Goal: Task Accomplishment & Management: Manage account settings

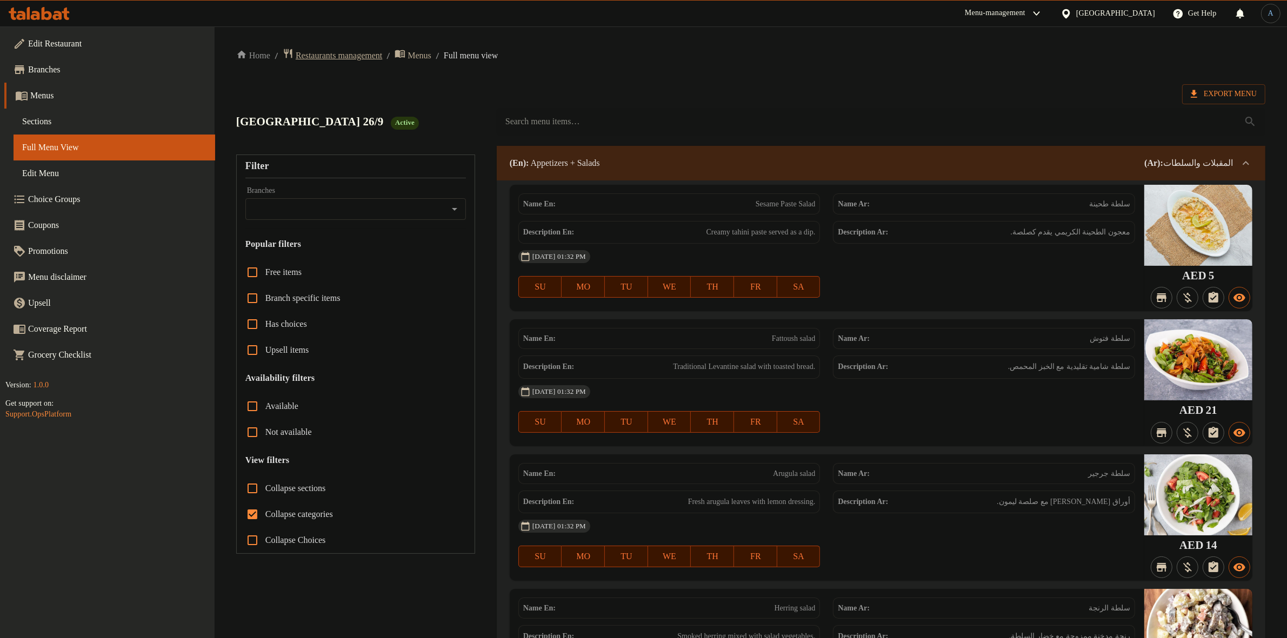
click at [365, 52] on span "Restaurants management" at bounding box center [339, 55] width 86 height 13
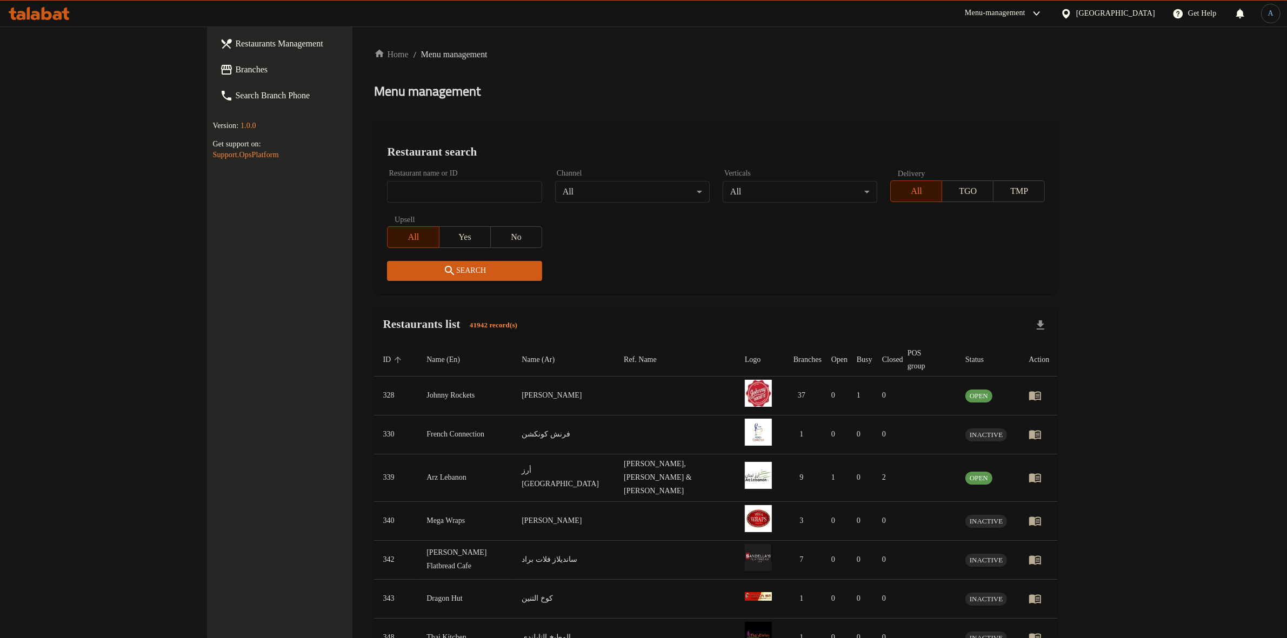
click at [387, 188] on input "search" at bounding box center [464, 192] width 155 height 22
paste input "687059"
type input "687059"
click button "Search" at bounding box center [464, 271] width 155 height 20
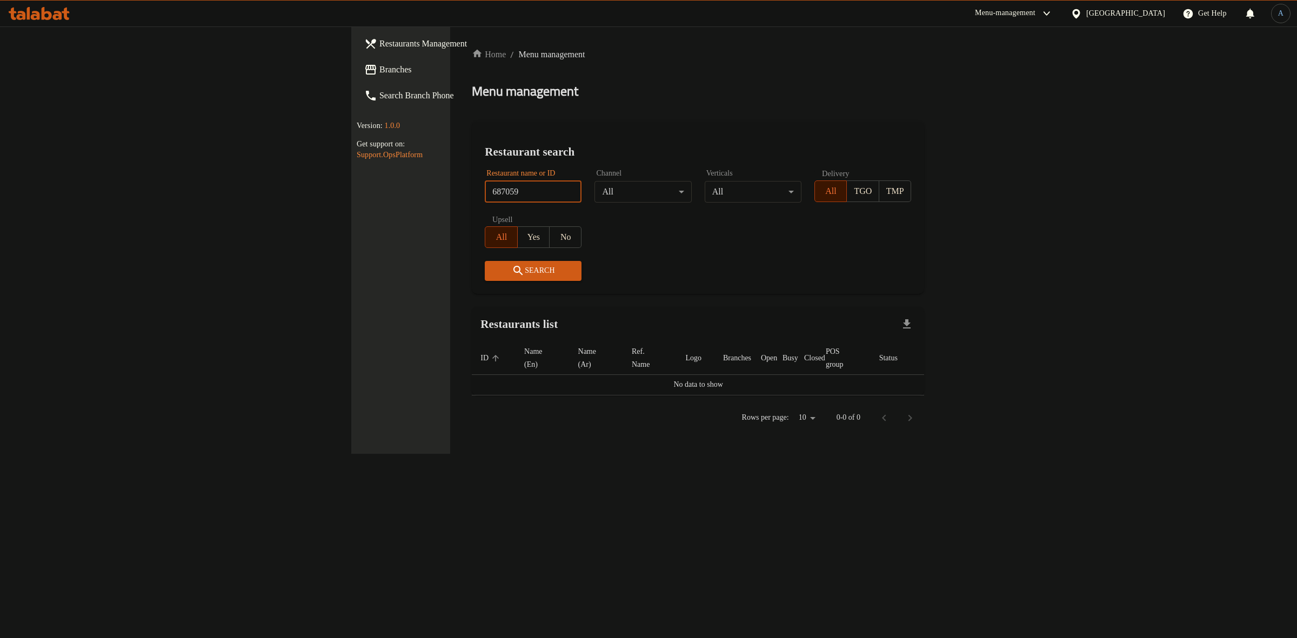
click at [1098, 12] on div "[GEOGRAPHIC_DATA]" at bounding box center [1126, 14] width 79 height 12
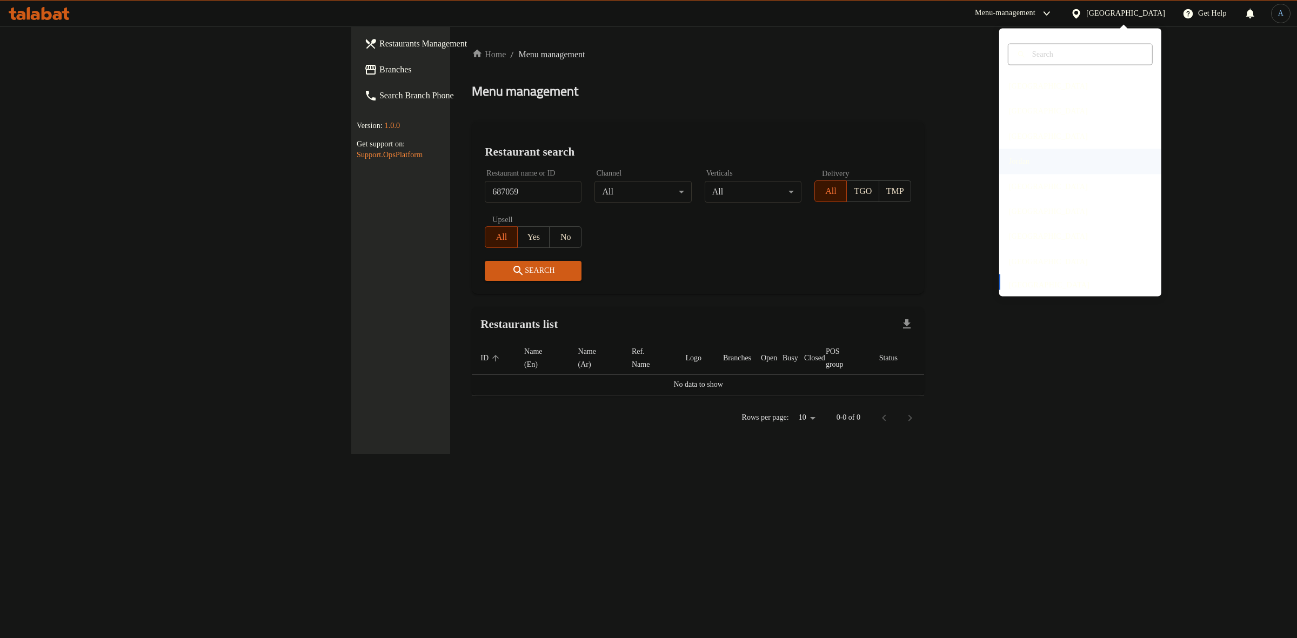
click at [1028, 153] on div "Jordan" at bounding box center [1020, 161] width 38 height 25
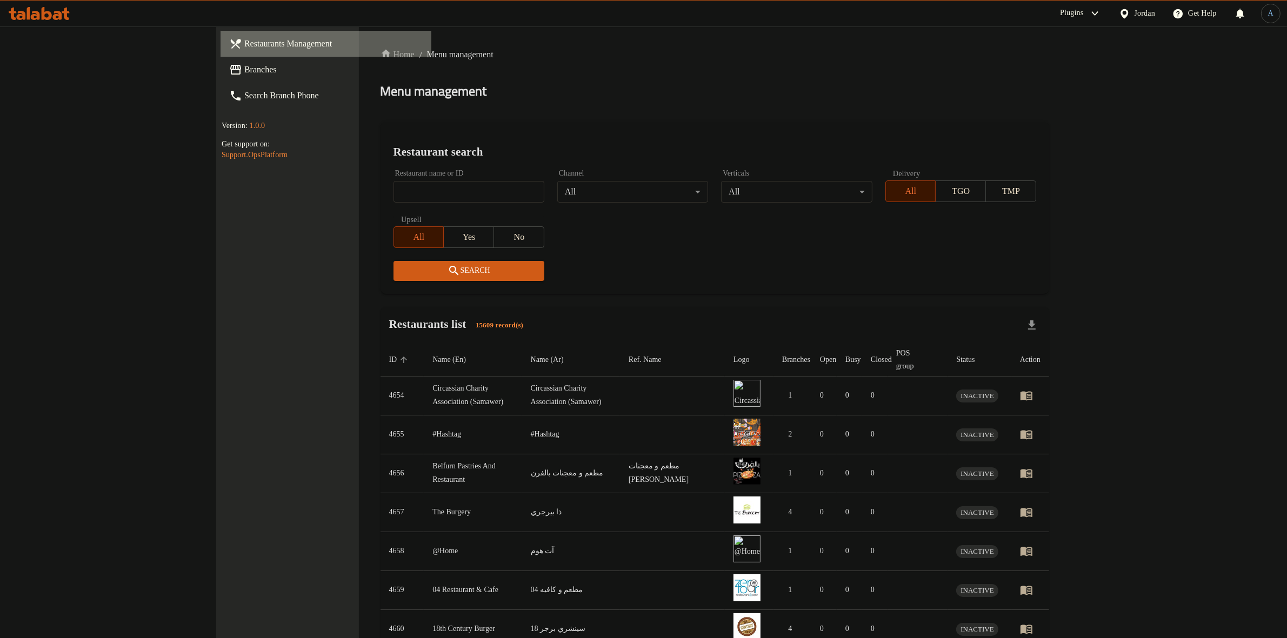
drag, startPoint x: 77, startPoint y: 41, endPoint x: 72, endPoint y: 58, distance: 18.6
click at [244, 41] on span "Restaurants Management" at bounding box center [333, 43] width 178 height 13
click at [244, 75] on span "Branches" at bounding box center [333, 69] width 178 height 13
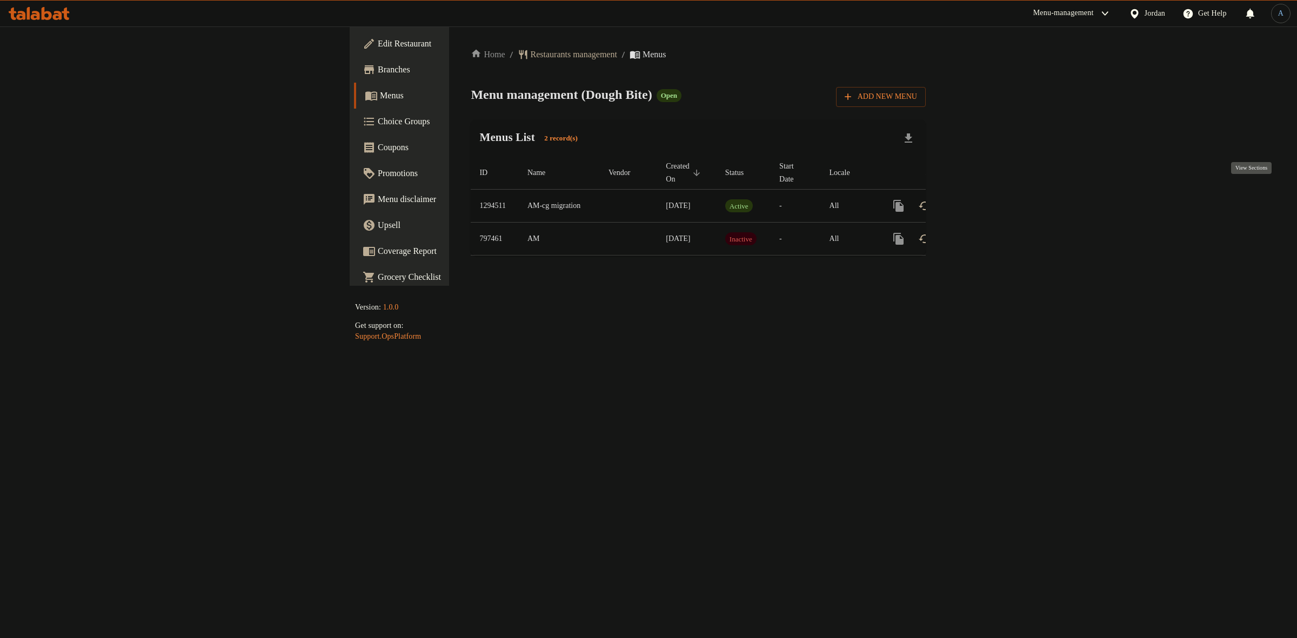
click at [983, 199] on icon "enhanced table" at bounding box center [976, 205] width 13 height 13
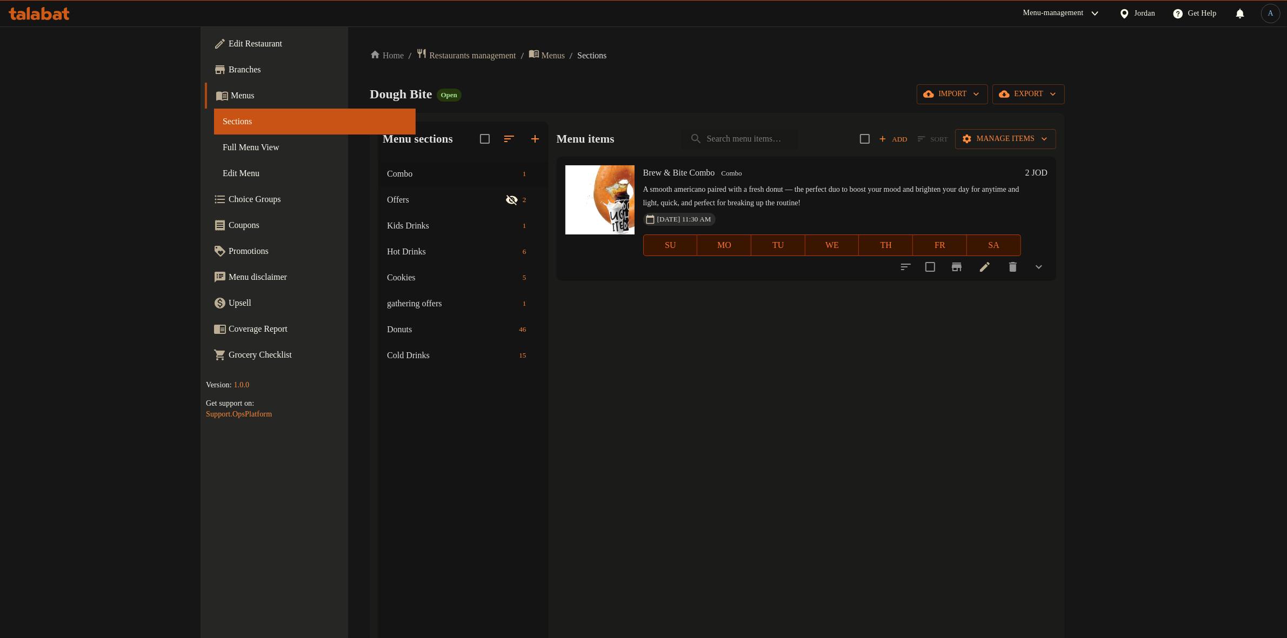
click at [791, 143] on input "search" at bounding box center [739, 139] width 117 height 19
paste input "Choco Dusk"
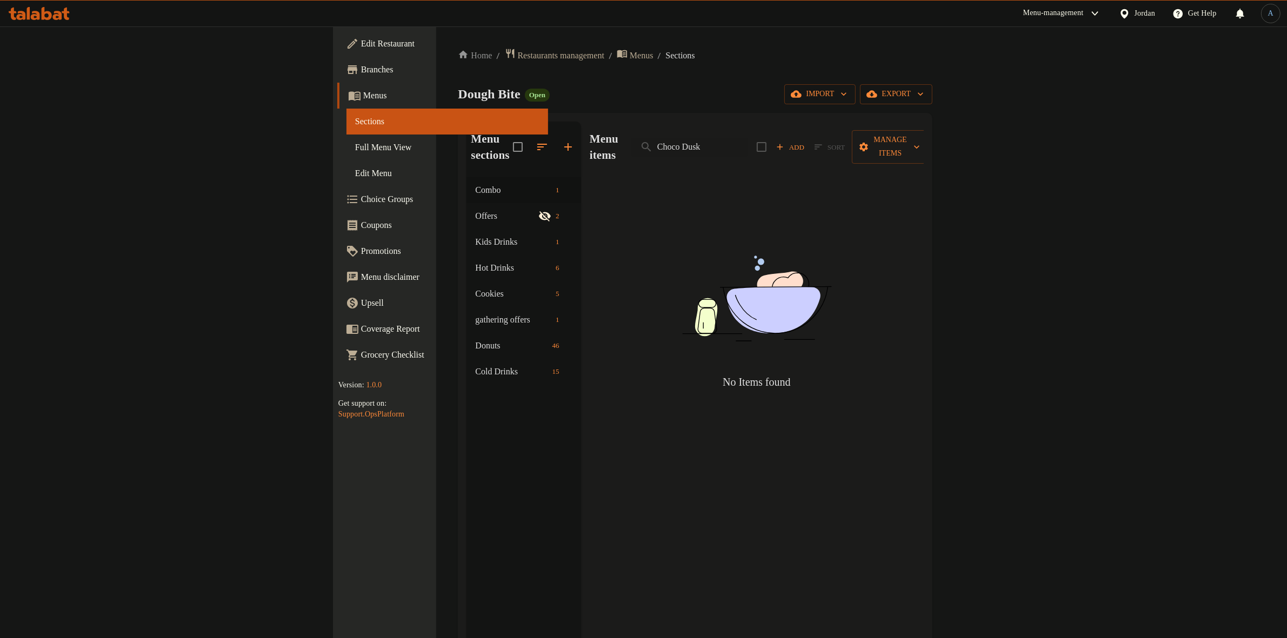
type input "Choco Dusk"
click at [748, 144] on input "Choco Dusk" at bounding box center [689, 147] width 117 height 19
click at [809, 101] on div "Dough Bite Open import export" at bounding box center [695, 94] width 475 height 20
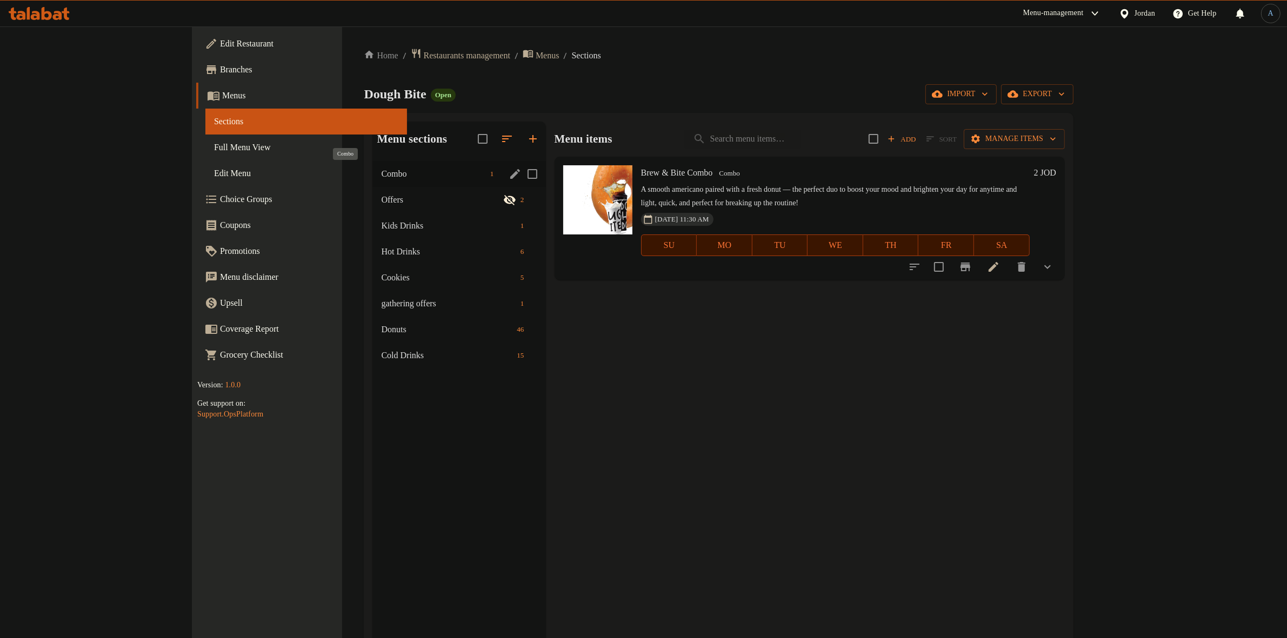
click at [381, 176] on span "Combo" at bounding box center [433, 174] width 104 height 13
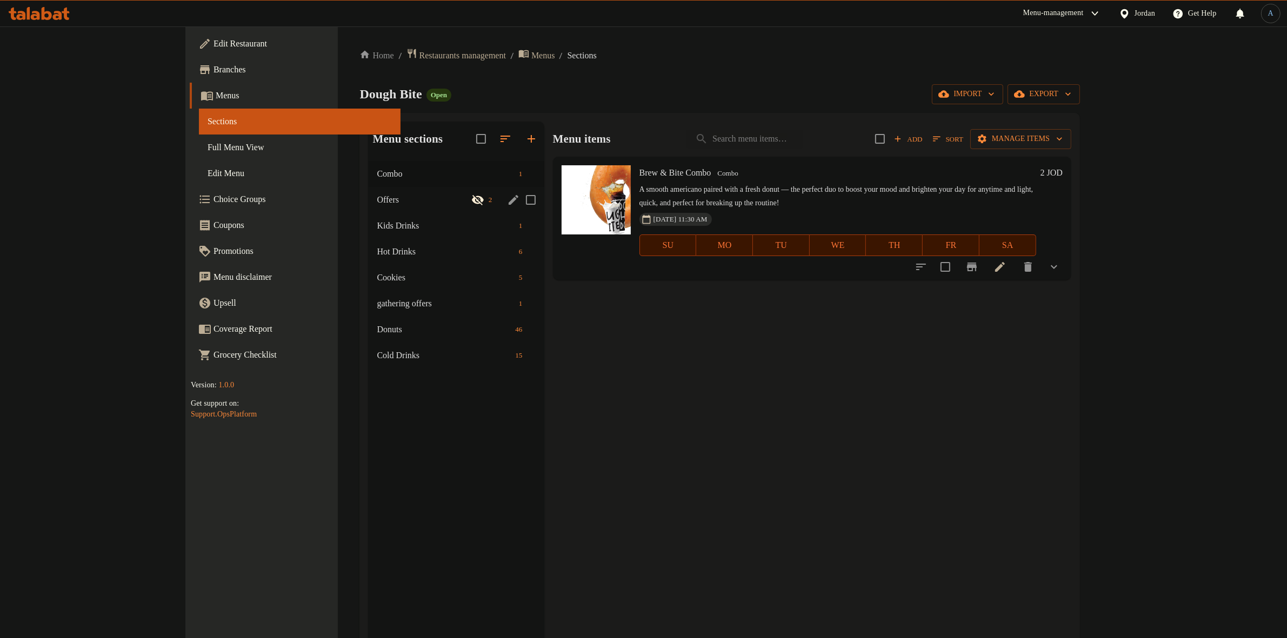
click at [368, 192] on div "Offers 2" at bounding box center [456, 200] width 176 height 26
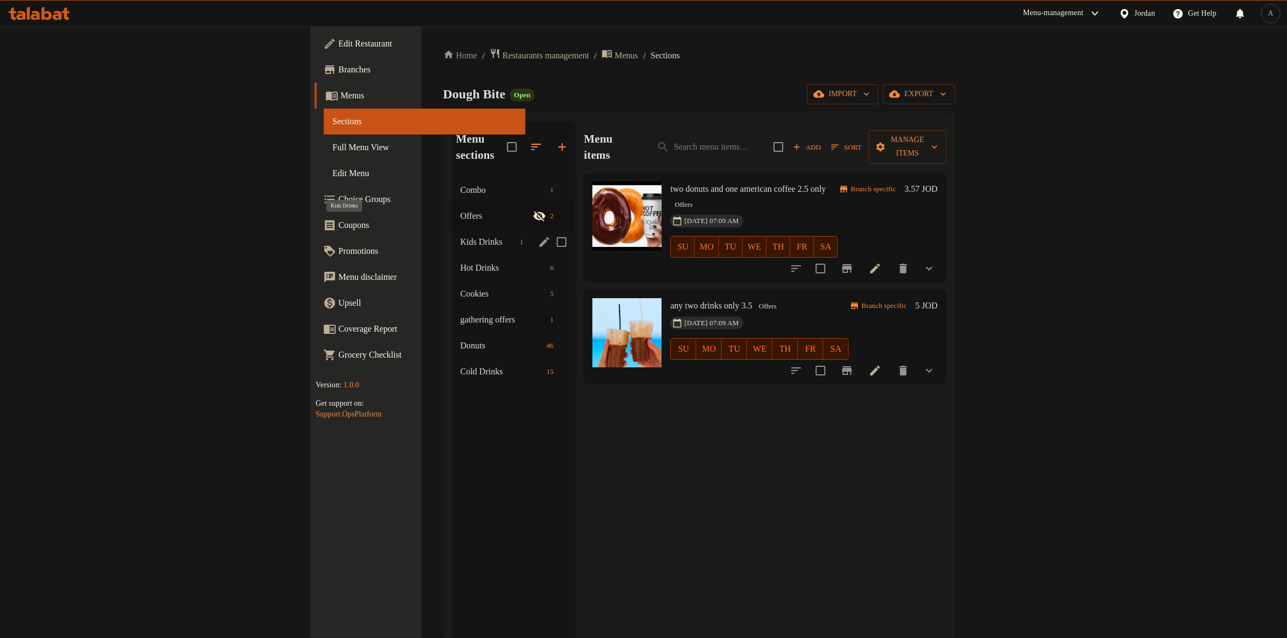
click at [461, 236] on span "Kids Drinks" at bounding box center [488, 242] width 55 height 13
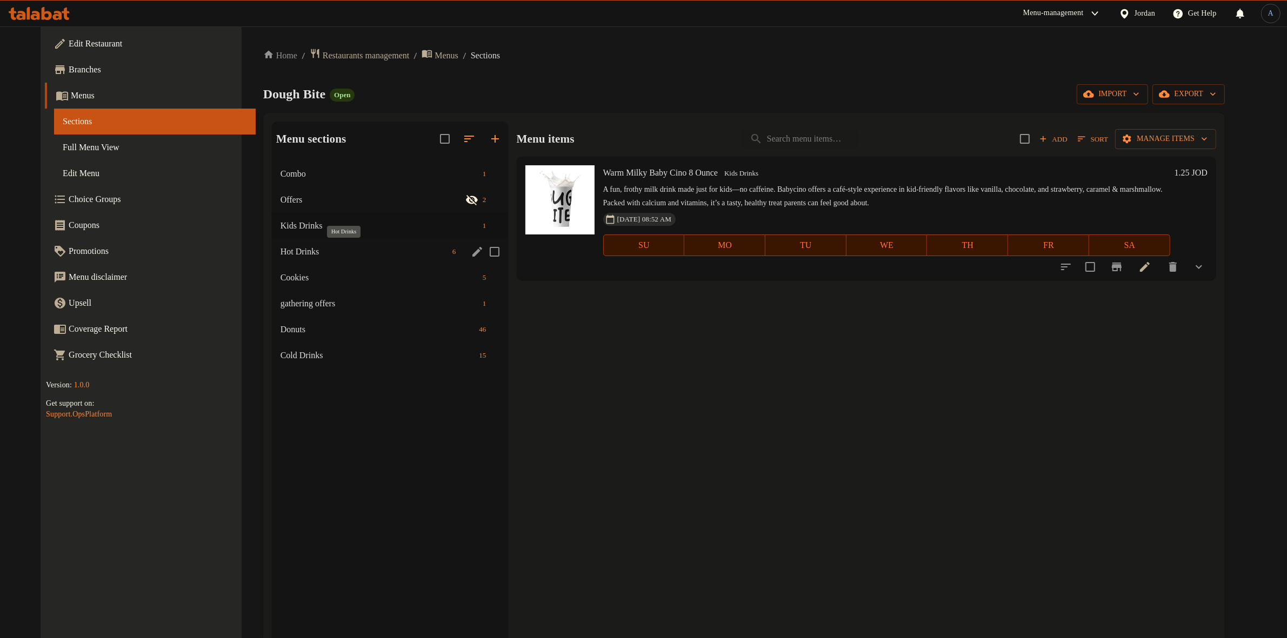
click at [306, 247] on span "Hot Drinks" at bounding box center [365, 251] width 168 height 13
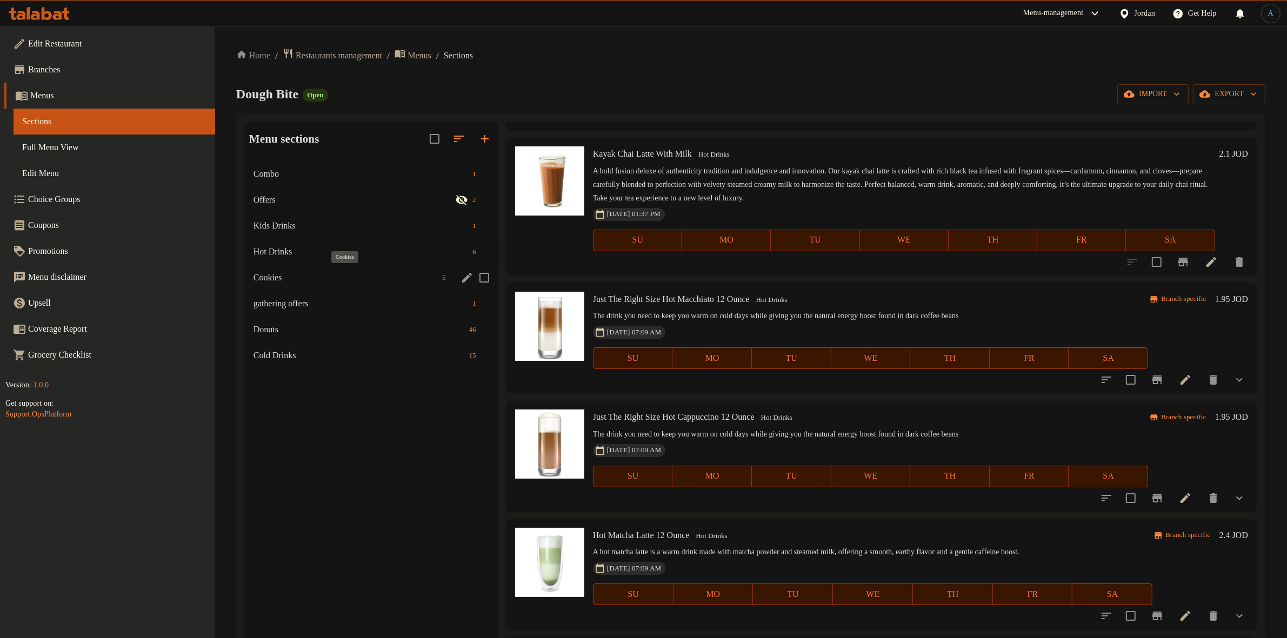
click at [302, 276] on span "Cookies" at bounding box center [346, 277] width 184 height 13
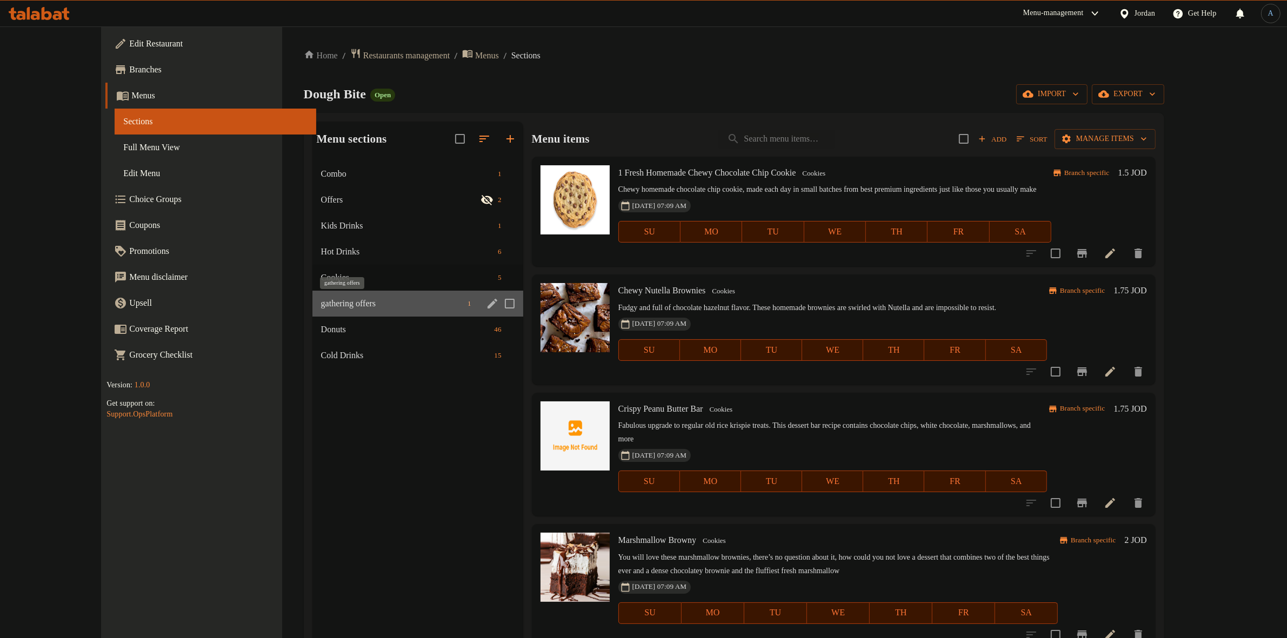
click at [382, 303] on span "gathering offers" at bounding box center [392, 303] width 142 height 13
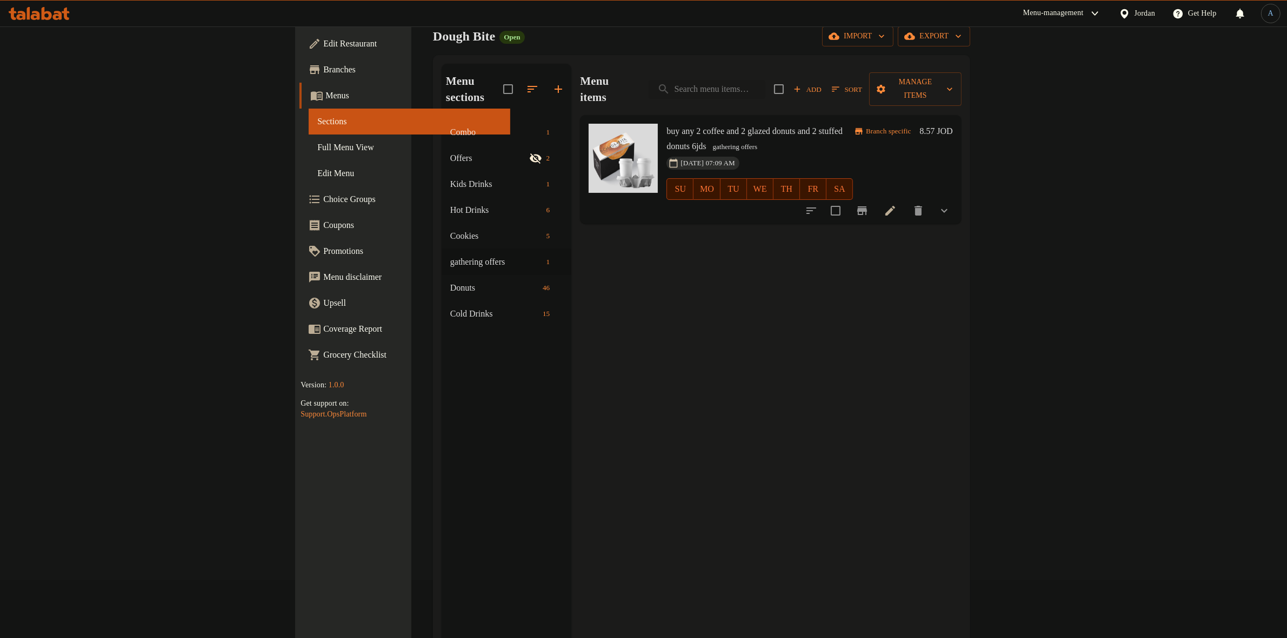
scroll to position [152, 0]
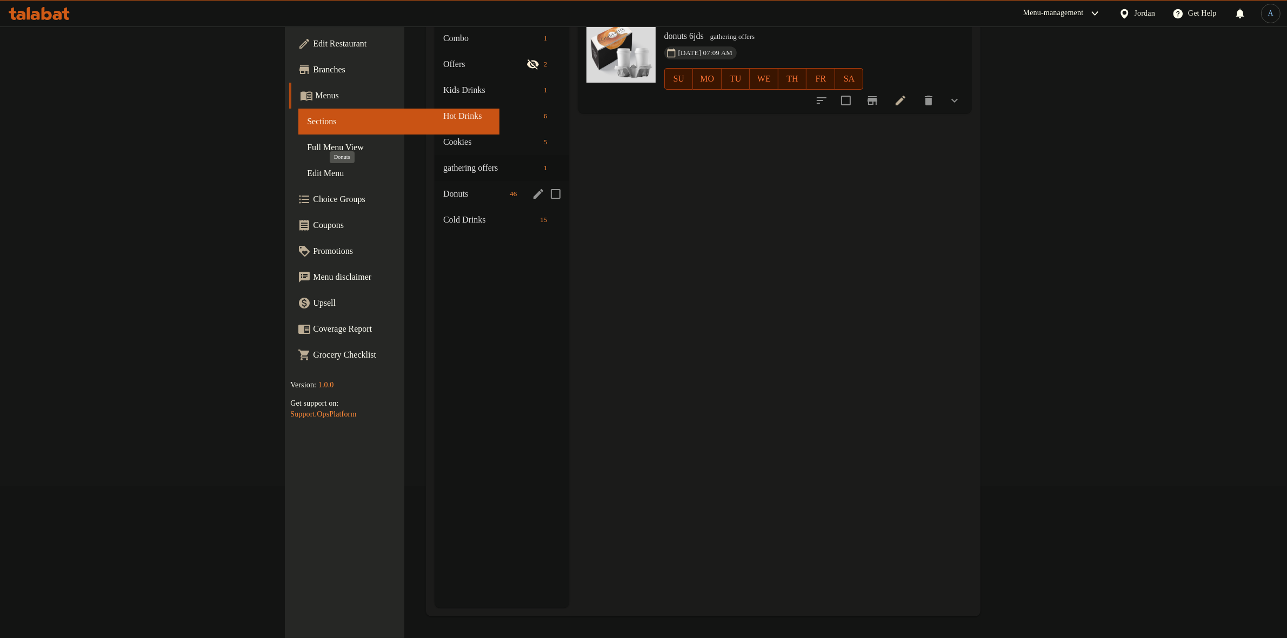
click at [443, 188] on span "Donuts" at bounding box center [474, 194] width 62 height 13
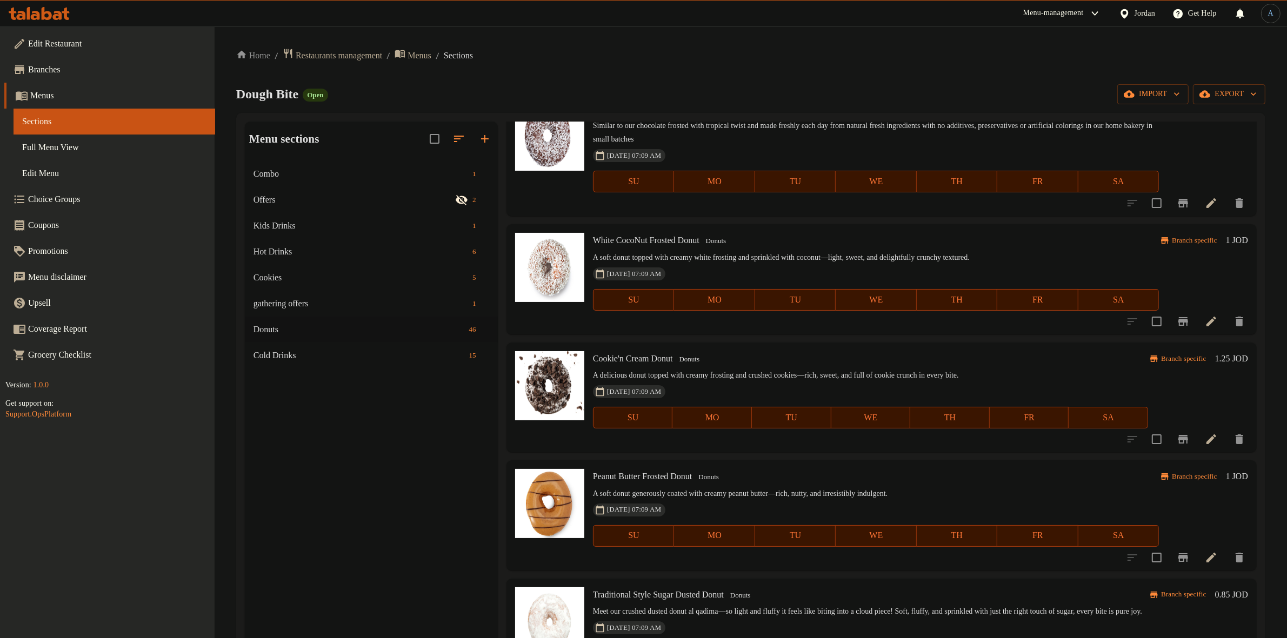
scroll to position [3147, 0]
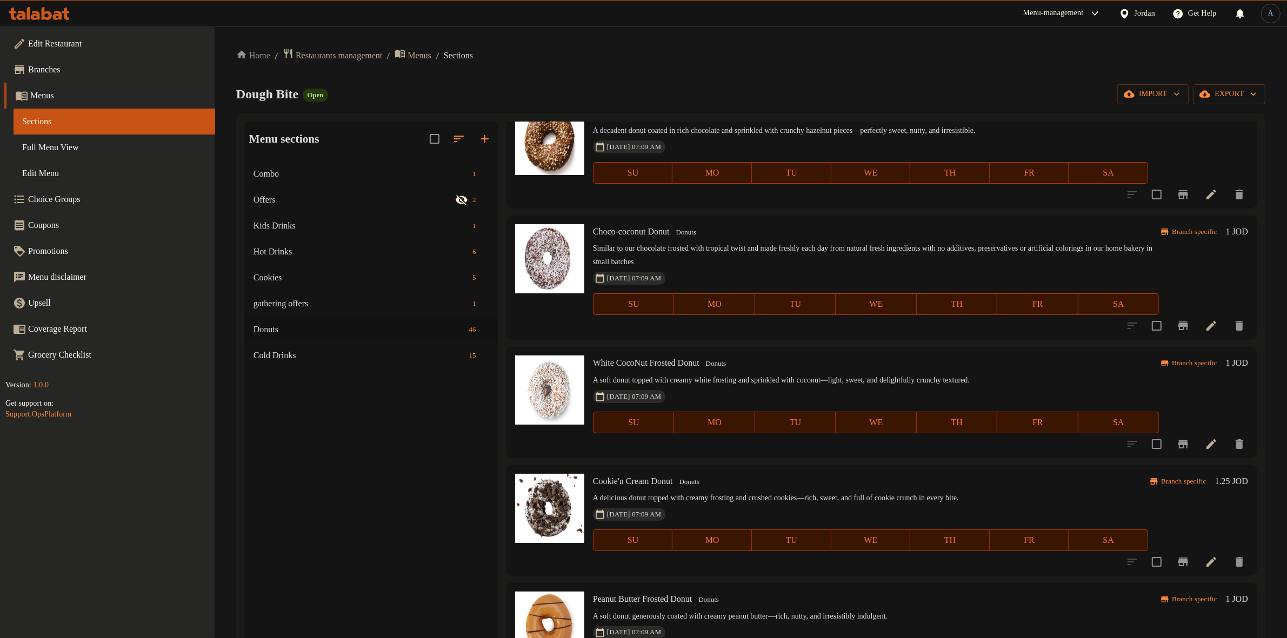
click at [849, 79] on div "Home / Restaurants management / Menus / Sections Dough Bite Open import export …" at bounding box center [750, 408] width 1029 height 721
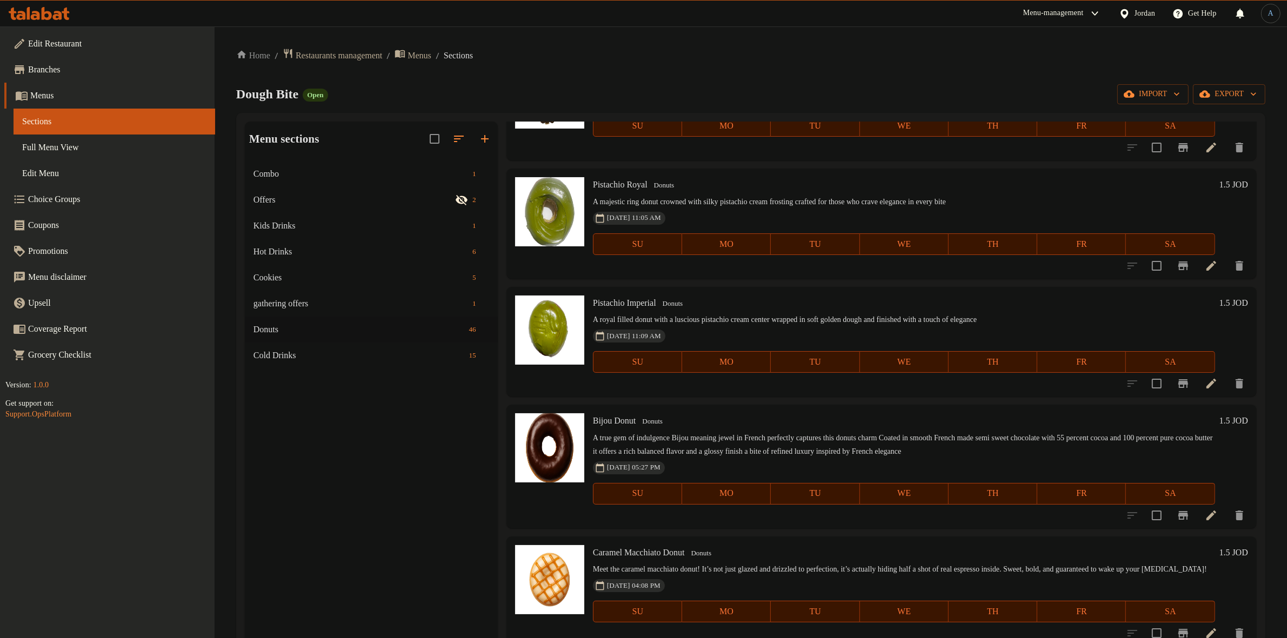
scroll to position [0, 0]
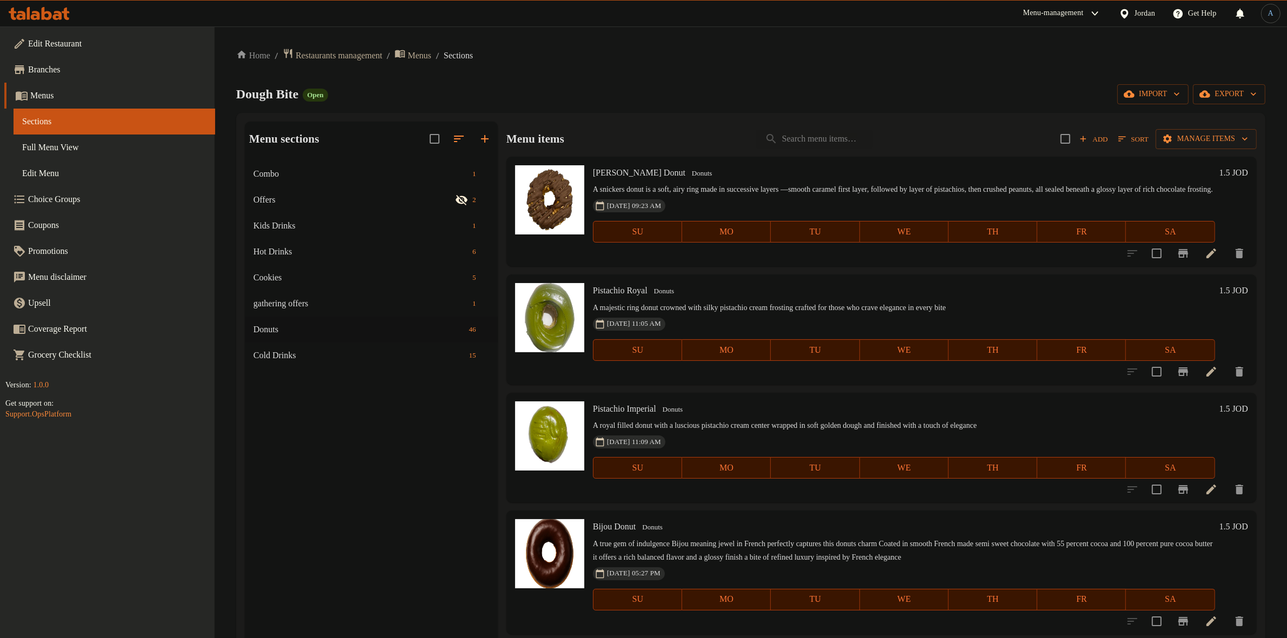
click at [699, 108] on div "Home / Restaurants management / Menus / Sections Dough Bite Open import export …" at bounding box center [750, 408] width 1029 height 721
click at [779, 106] on div "Home / Restaurants management / Menus / Sections Dough Bite Open import export …" at bounding box center [750, 408] width 1029 height 721
click at [1089, 16] on icon at bounding box center [1095, 13] width 13 height 13
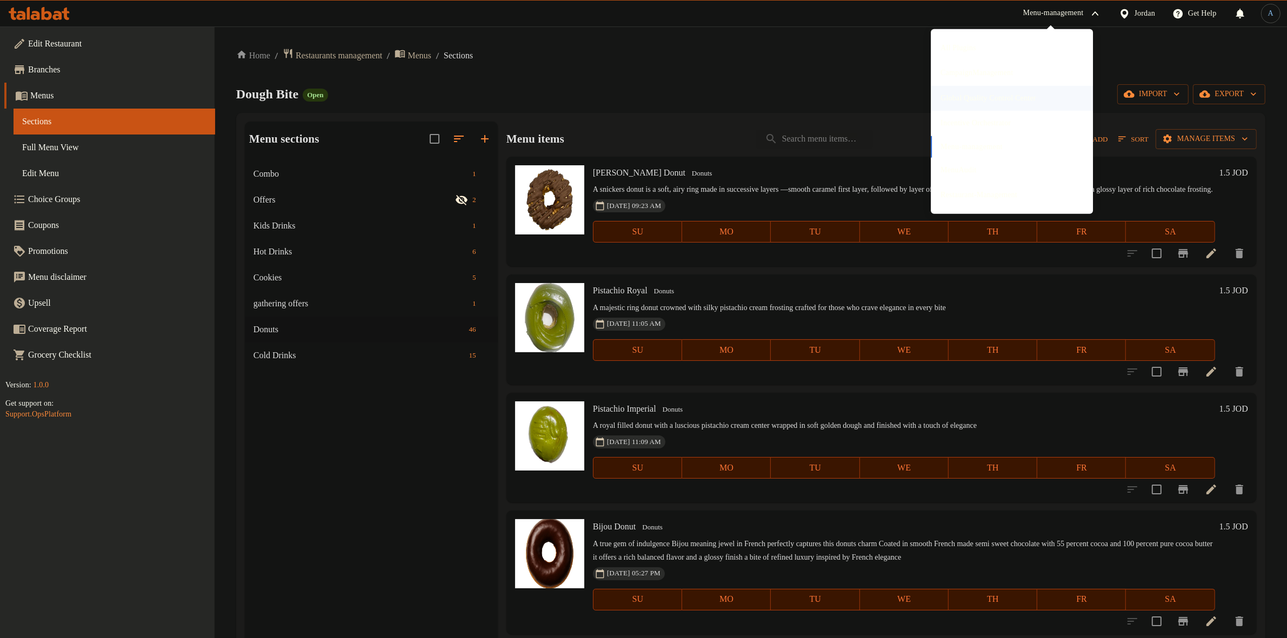
click at [984, 101] on div "Global Quality Control Center" at bounding box center [989, 98] width 96 height 12
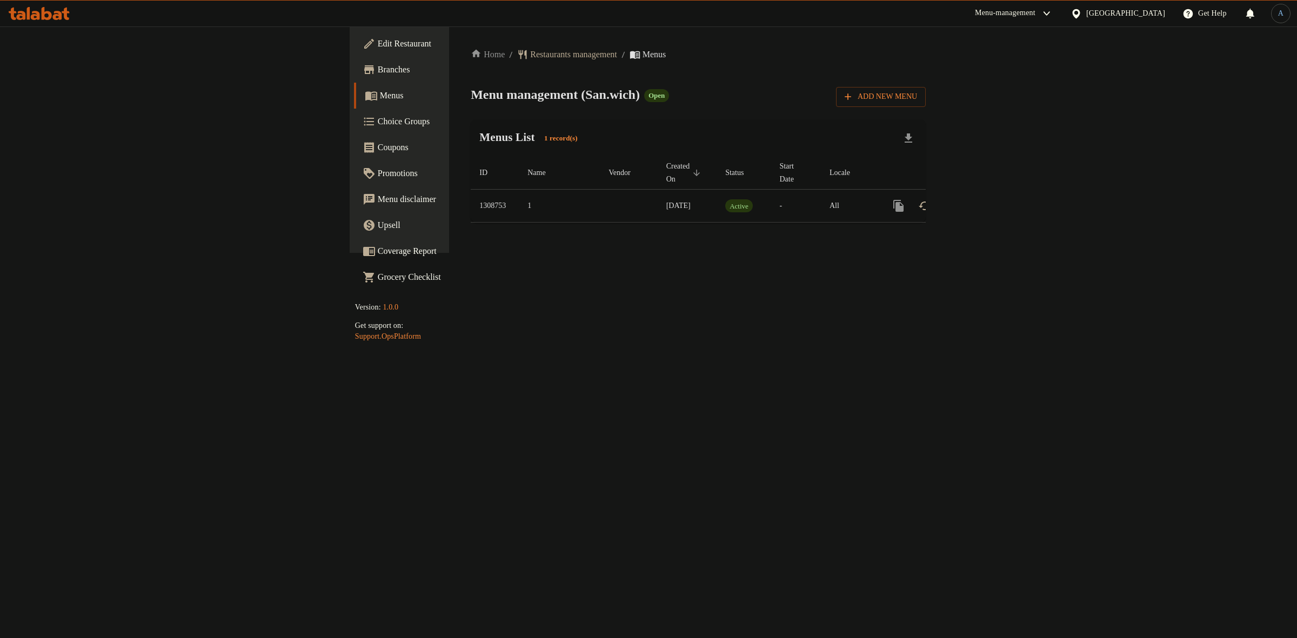
click at [563, 109] on div "Home / Restaurants management / Menus Menu management ( San.wich ) Open Add New…" at bounding box center [698, 139] width 455 height 183
click at [378, 125] on span "Choice Groups" at bounding box center [468, 121] width 180 height 13
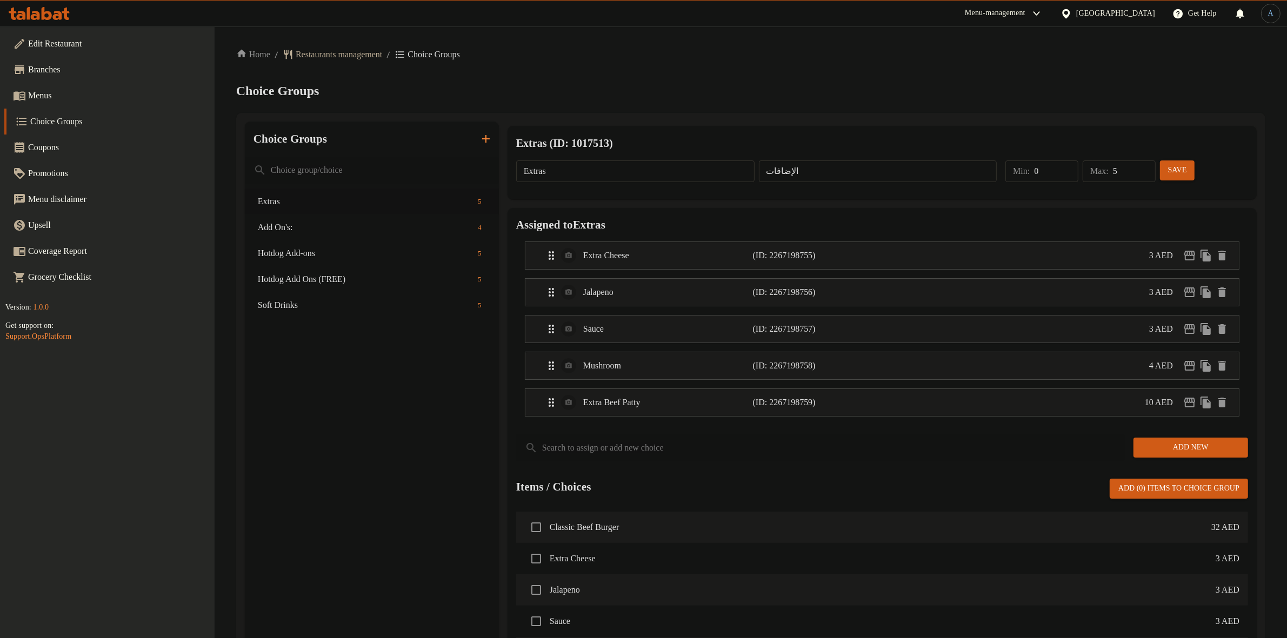
click at [644, 89] on div "Home / Restaurants management / Choice Groups Choice Groups Choice Groups Extra…" at bounding box center [750, 518] width 1029 height 940
click at [487, 144] on icon "button" at bounding box center [485, 138] width 13 height 13
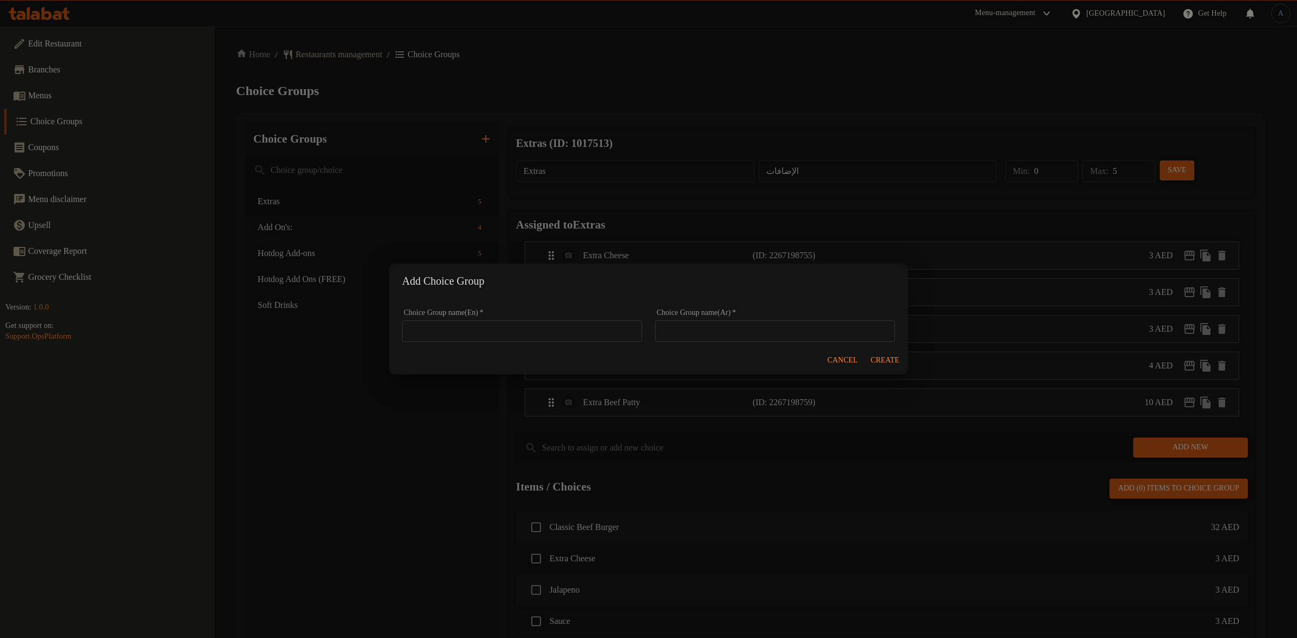
click at [540, 335] on input "text" at bounding box center [522, 332] width 240 height 22
paste input "Make it Meal"
click at [452, 327] on input "Make it Meal:" at bounding box center [522, 332] width 240 height 22
paste input "I"
type input "Make It Meal:"
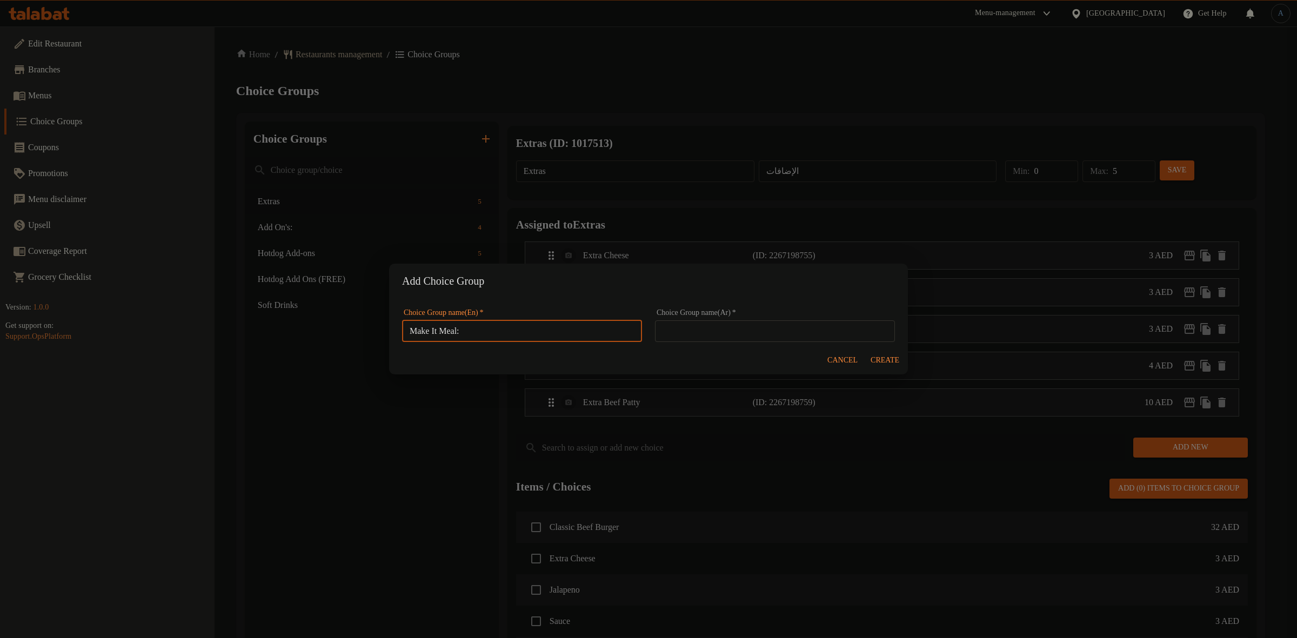
click at [823, 330] on input "text" at bounding box center [775, 332] width 240 height 22
paste input "إعملها وجبة"
type input "إعملها وجبة:"
click at [889, 364] on span "Create" at bounding box center [885, 361] width 29 height 14
type input "Make It Meal:"
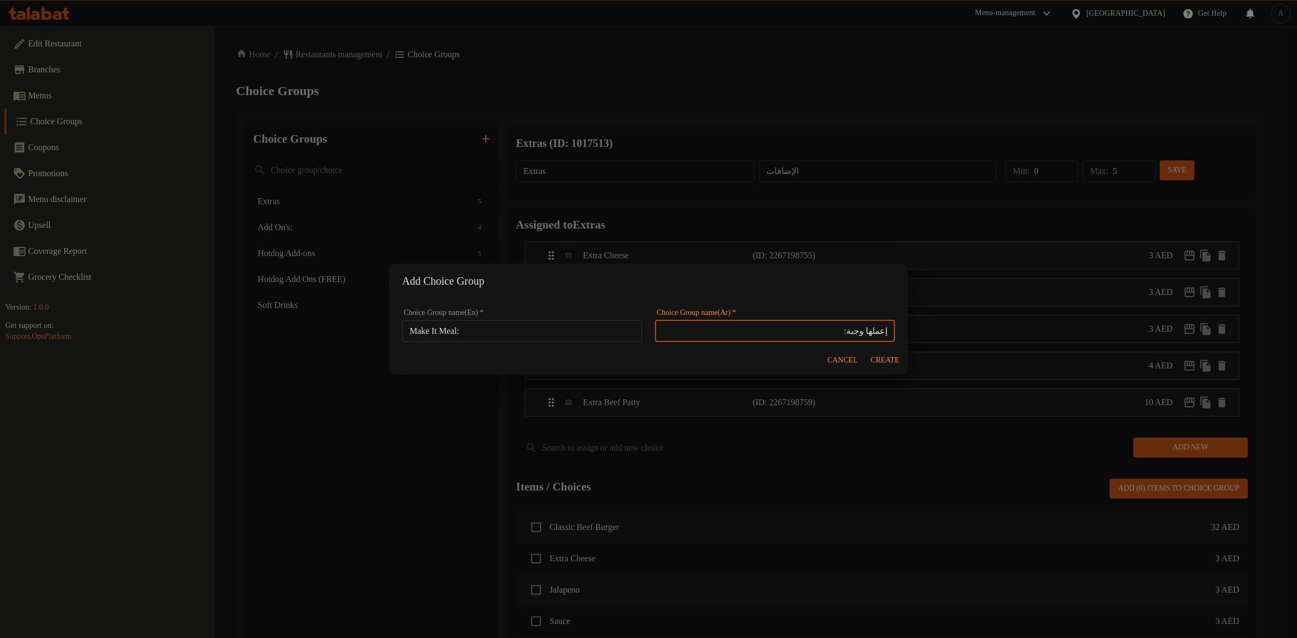
type input "إعملها وجبة:"
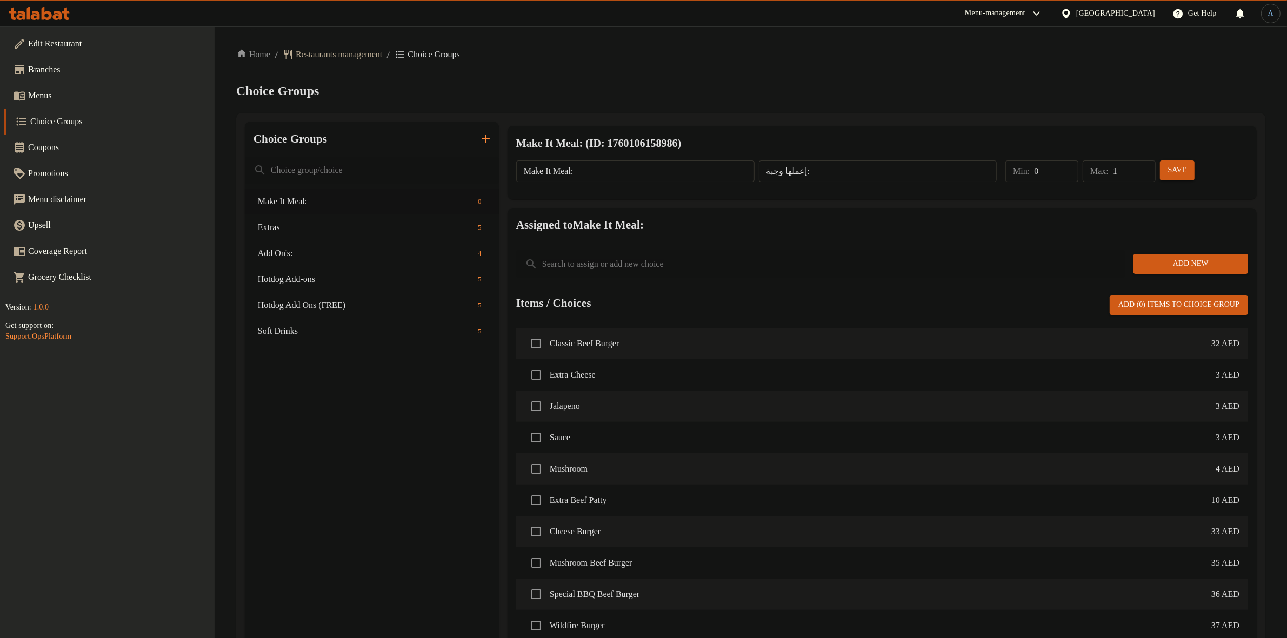
type input "1"
click at [1145, 168] on input "1" at bounding box center [1134, 172] width 43 height 22
click at [1166, 166] on button "Save" at bounding box center [1177, 171] width 35 height 20
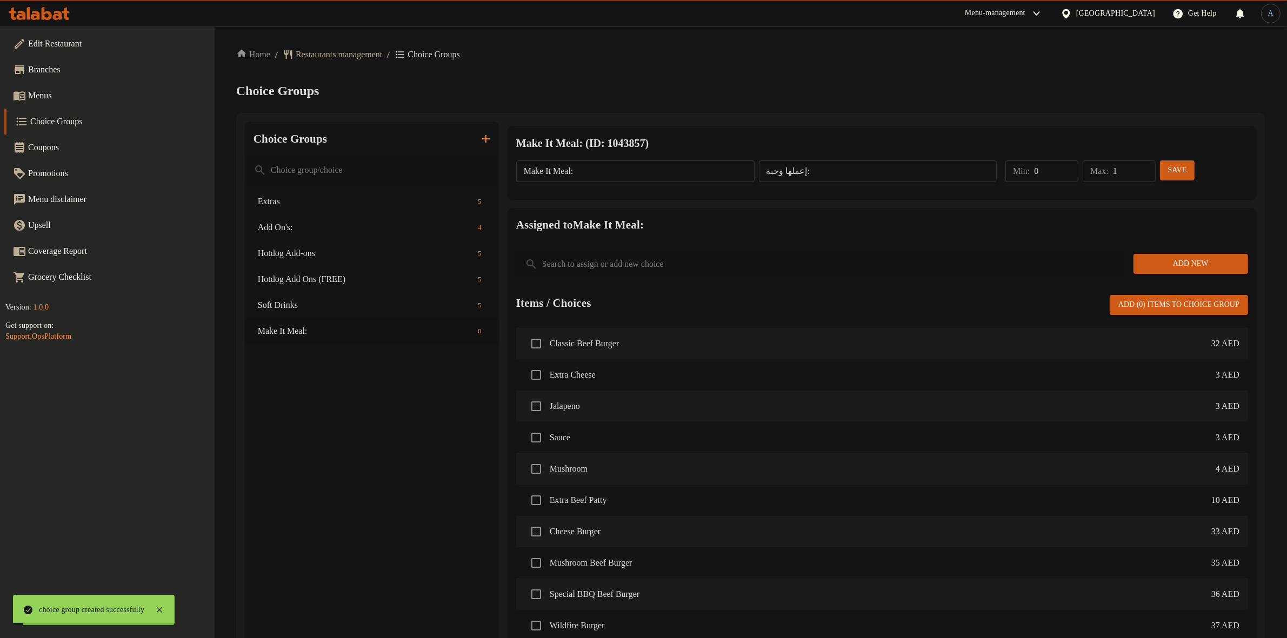
click at [1172, 257] on span "Add New" at bounding box center [1190, 264] width 97 height 14
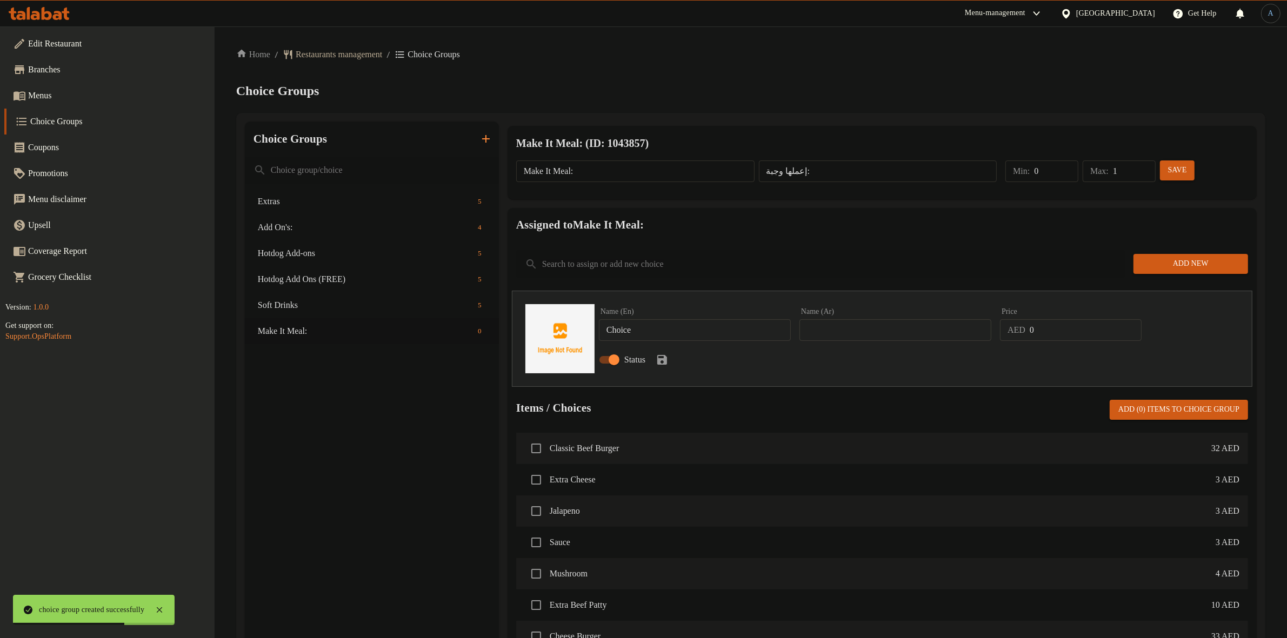
click at [675, 328] on input "Choice" at bounding box center [695, 330] width 192 height 22
paste input "Make it Meal (Fries & Soft Drink)"
type input "Make it Meal (Fries & Soft Drink)"
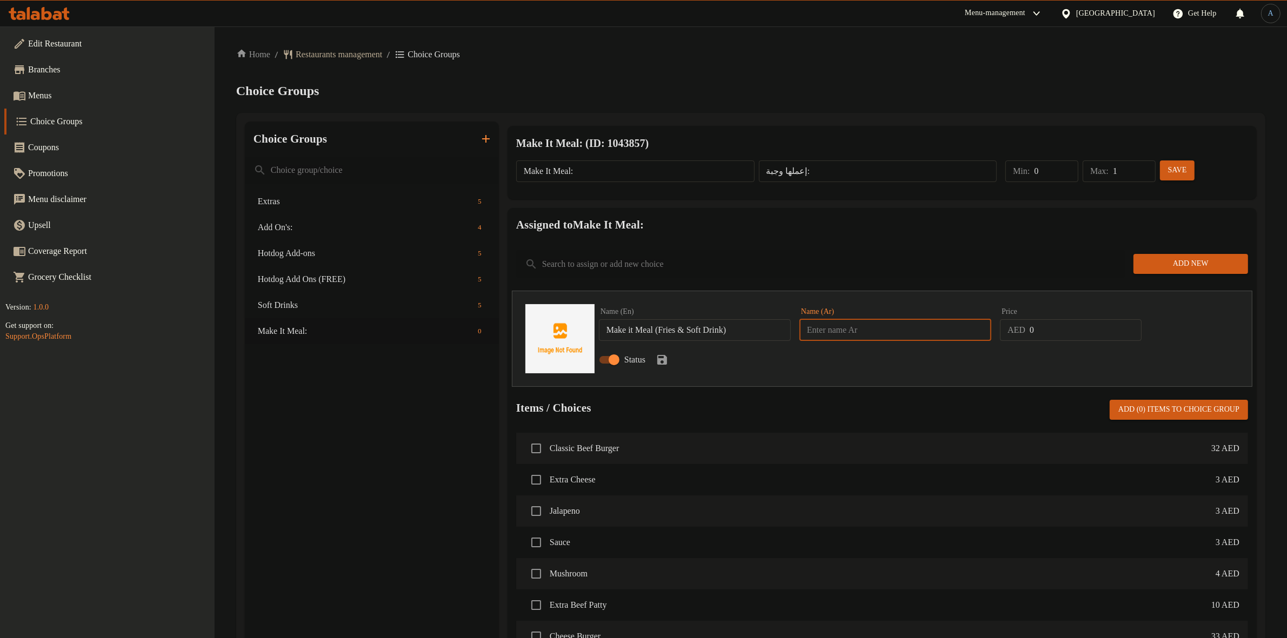
click at [862, 328] on input "text" at bounding box center [896, 330] width 192 height 22
paste input "وجبة بطاطا مقلية + مشروب غازي"
click at [984, 328] on input "وجبة (بطاطا مقلية + مشروب غازي)" at bounding box center [896, 330] width 192 height 22
type input "اجعلها وجبة (بطاطا مقلية + مشروب غازي)"
click at [747, 331] on input "Make it Meal (Fries & Soft Drink)" at bounding box center [695, 330] width 192 height 22
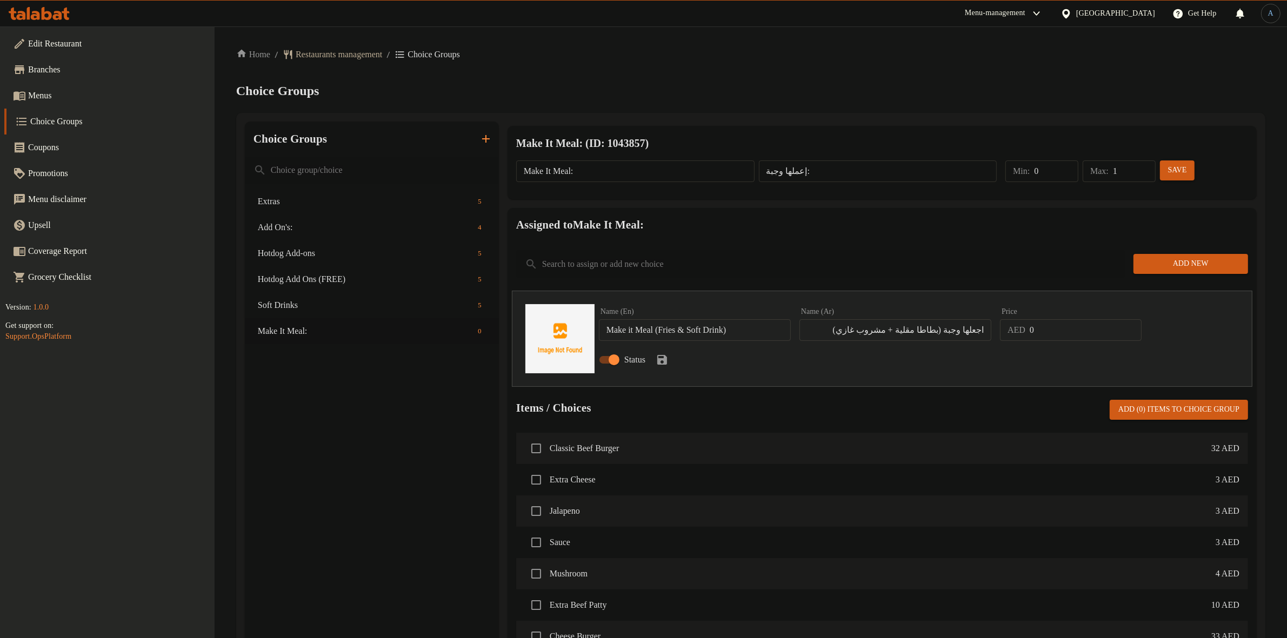
click at [768, 309] on div "Name (En) Make it Meal (Fries & Soft Drink) Name (En)" at bounding box center [695, 324] width 192 height 33
click at [763, 341] on div "Name (En) Make it Meal (Fries & Soft Drink) Name (En)" at bounding box center [695, 325] width 201 height 42
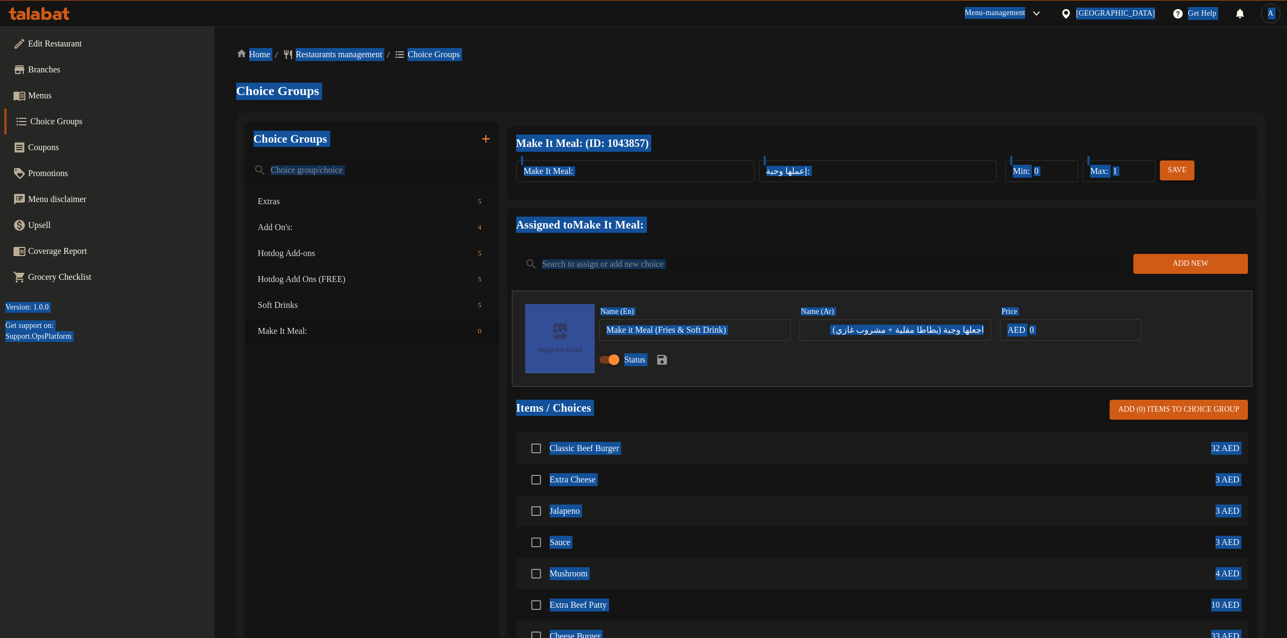
click at [763, 334] on input "Make it Meal (Fries & Soft Drink)" at bounding box center [695, 330] width 192 height 22
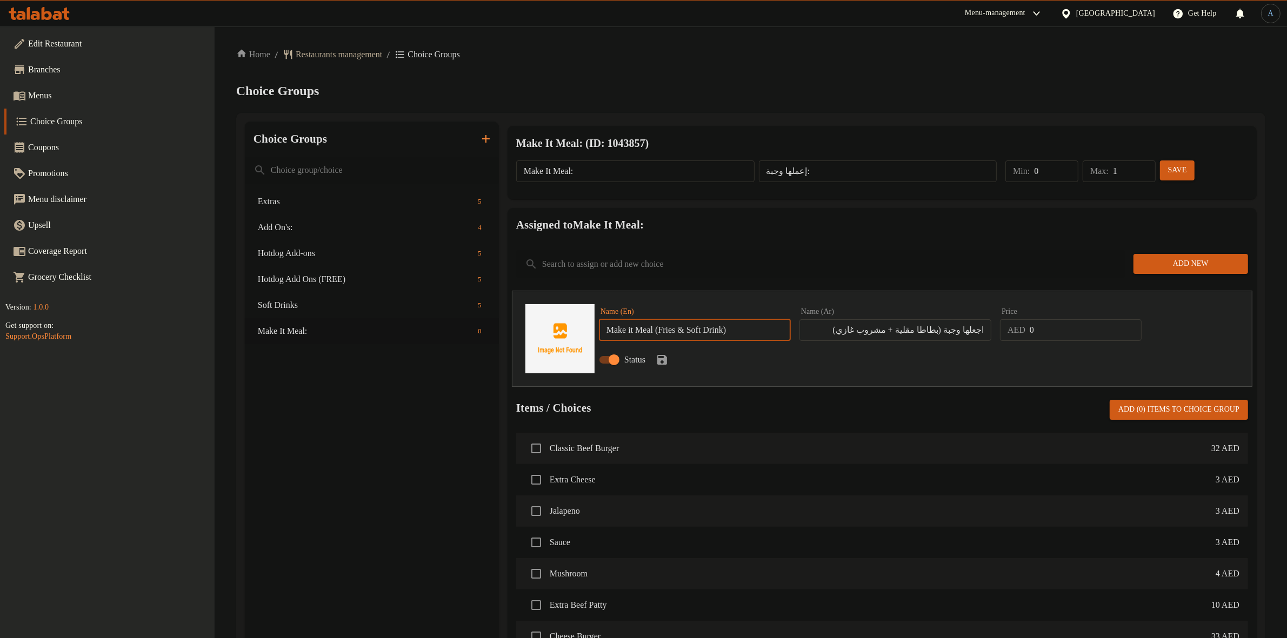
paste input "I"
type input "Make It Meal (Fries & Soft Drink)"
click at [787, 409] on div "Items / Choices Add (0) items to choice group" at bounding box center [882, 410] width 732 height 20
click at [1055, 331] on input "0" at bounding box center [1086, 330] width 112 height 22
type input "14"
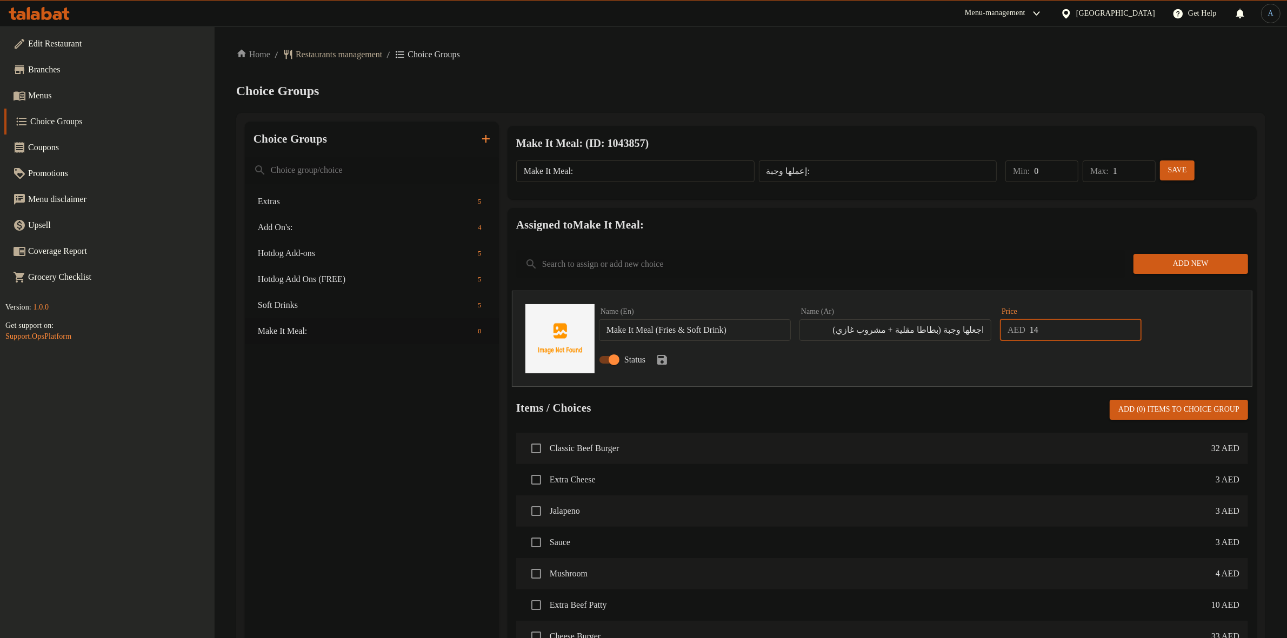
click at [1041, 287] on div "Assigned to Make It Meal: Add New Name (En) Make It Meal (Fries & Soft Drink) N…" at bounding box center [882, 514] width 749 height 612
click at [1171, 176] on span "Save" at bounding box center [1177, 171] width 17 height 14
click at [666, 358] on icon "save" at bounding box center [662, 360] width 10 height 10
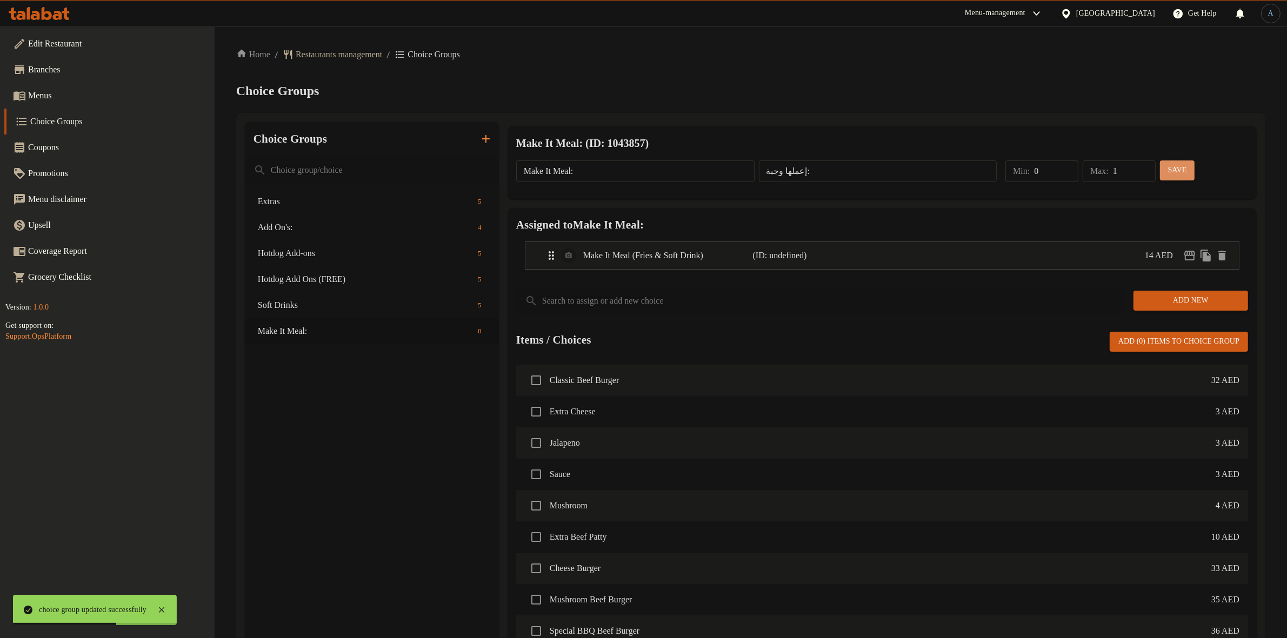
click at [1179, 164] on span "Save" at bounding box center [1177, 171] width 17 height 14
click at [337, 53] on span "Restaurants management" at bounding box center [339, 54] width 86 height 13
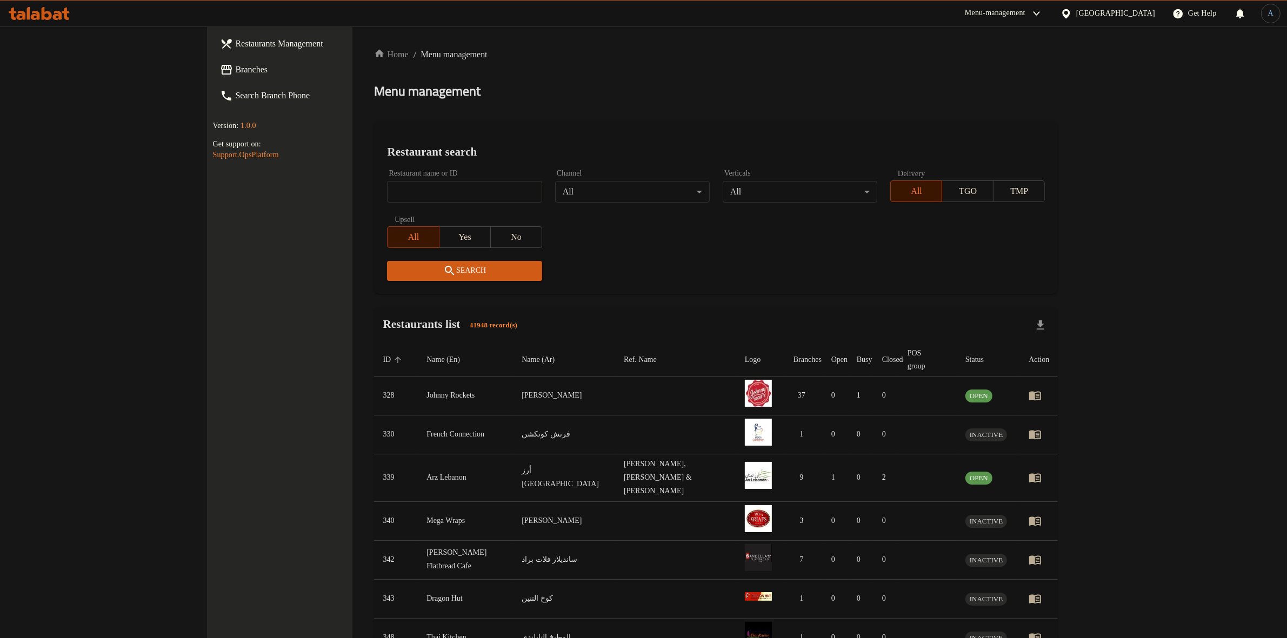
click at [1076, 11] on div "[GEOGRAPHIC_DATA]" at bounding box center [1115, 14] width 79 height 12
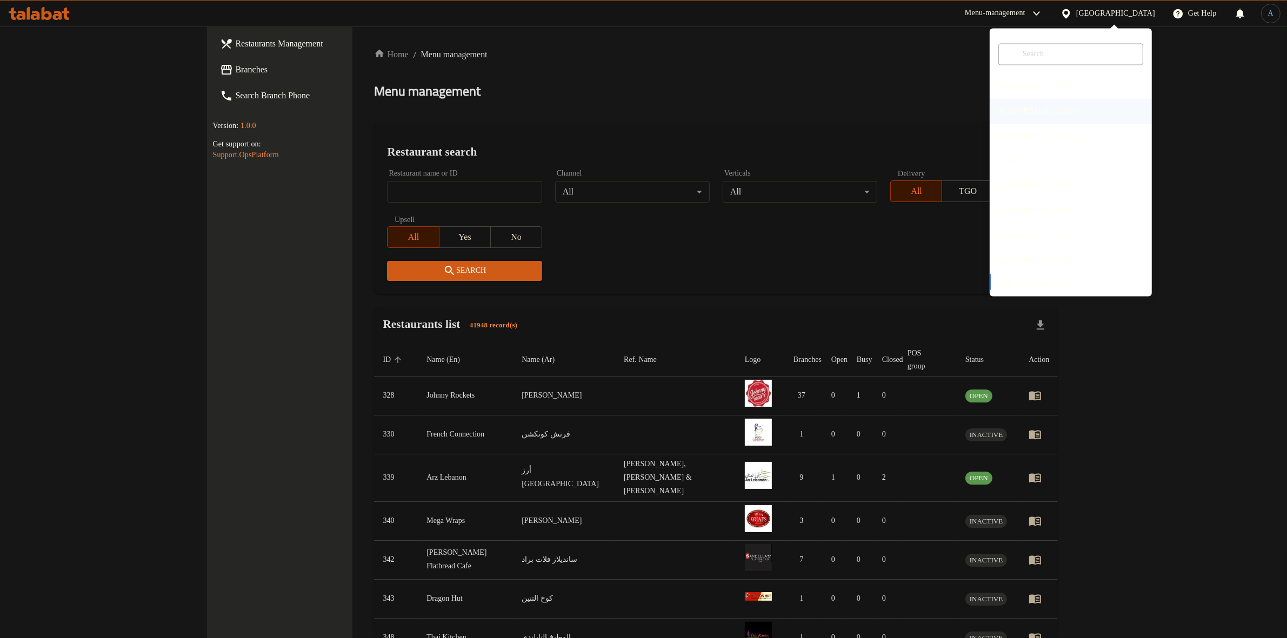
click at [1014, 109] on div "[GEOGRAPHIC_DATA]" at bounding box center [1039, 111] width 96 height 25
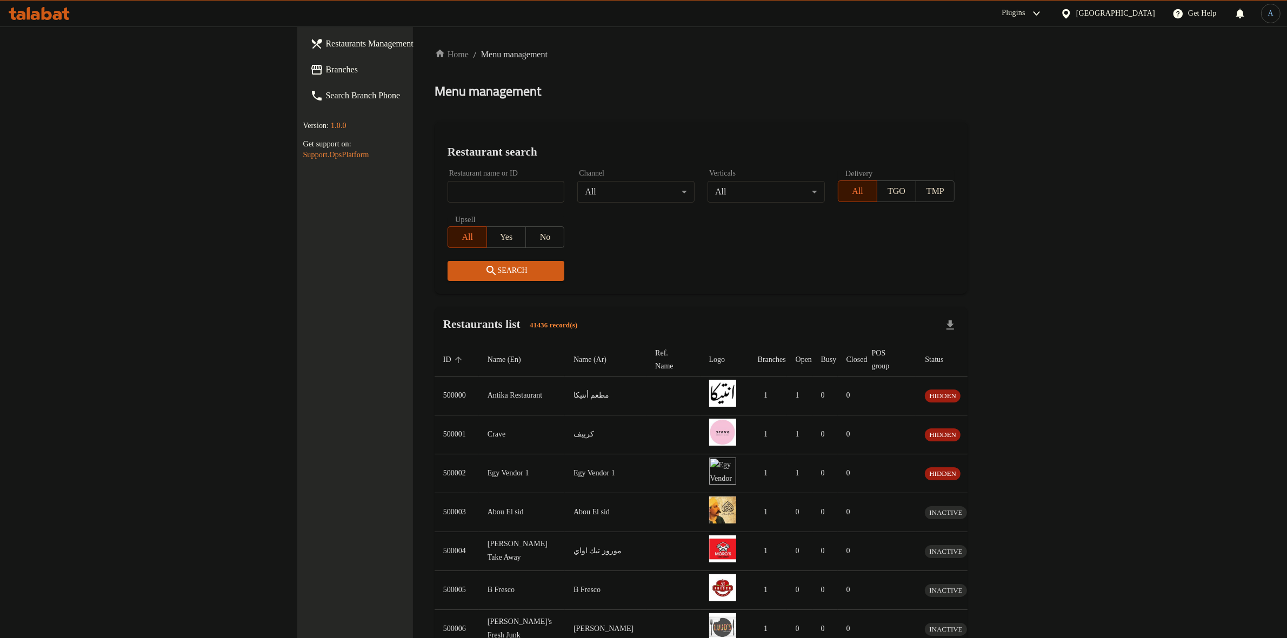
click at [627, 105] on div "Home / Menu management Menu management Restaurant search Restaurant name or ID …" at bounding box center [702, 425] width 534 height 755
